Goal: Task Accomplishment & Management: Use online tool/utility

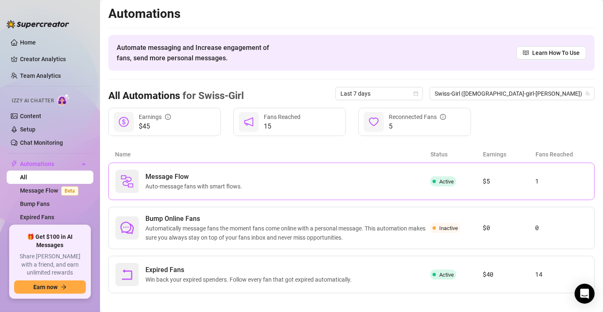
click at [176, 184] on span "Auto-message fans with smart flows." at bounding box center [195, 186] width 100 height 9
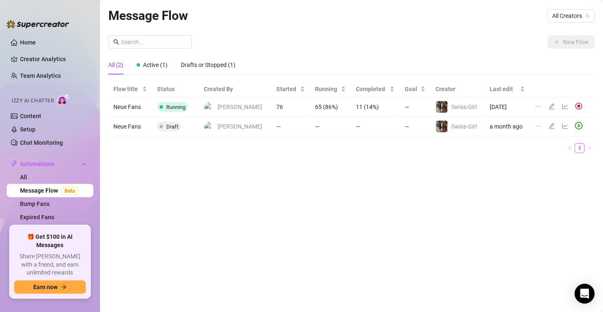
click at [310, 107] on td "65 (86%)" at bounding box center [330, 107] width 41 height 20
click at [285, 100] on td "76" at bounding box center [290, 107] width 39 height 20
drag, startPoint x: 295, startPoint y: 106, endPoint x: 318, endPoint y: 110, distance: 23.2
click at [318, 110] on tr "Neue Fans Running [PERSON_NAME] 76 65 (86%) 11 (14%) — [DEMOGRAPHIC_DATA]-Girl …" at bounding box center [351, 107] width 486 height 20
